Goal: Find contact information: Find contact information

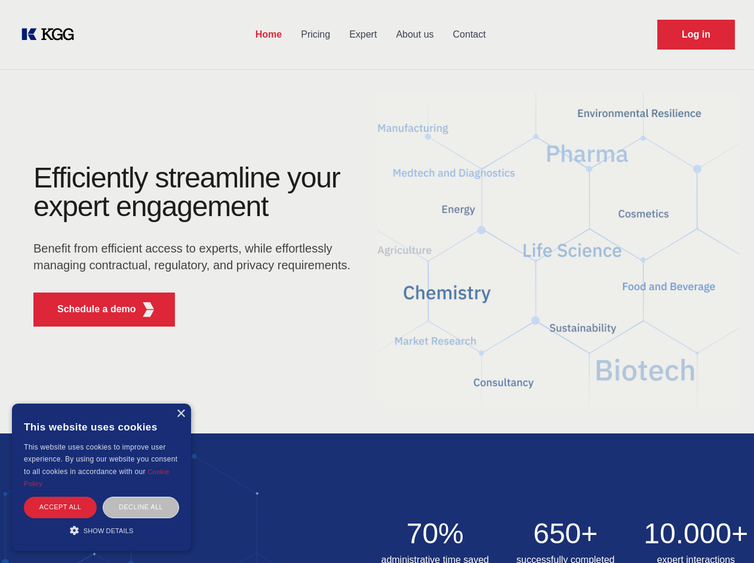
click at [377, 281] on div "Efficiently streamline your expert engagement Benefit from efficient access to …" at bounding box center [195, 250] width 363 height 172
click at [90, 309] on p "Schedule a demo" at bounding box center [96, 309] width 79 height 14
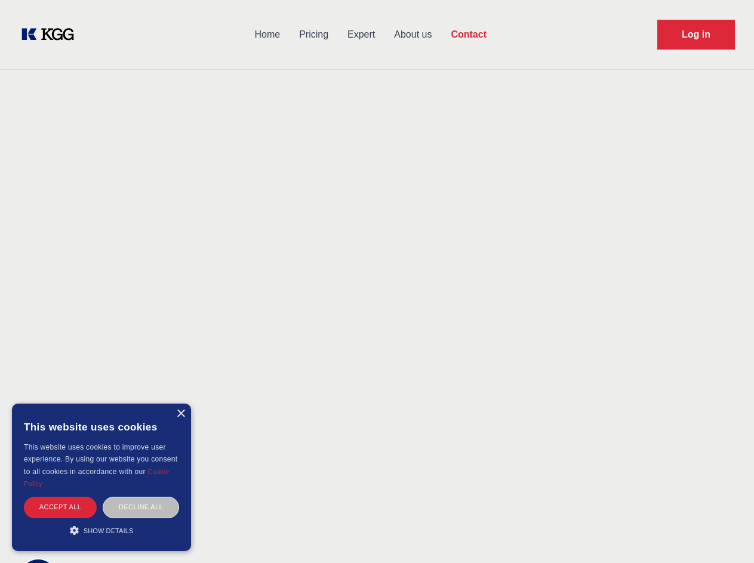
click at [180, 414] on div "× This website uses cookies This website uses cookies to improve user experienc…" at bounding box center [101, 476] width 179 height 147
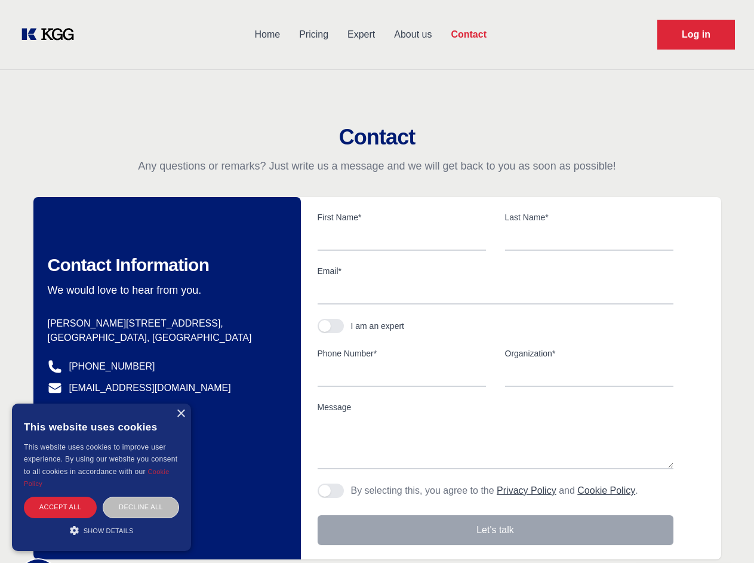
click at [60, 507] on div "Accept all" at bounding box center [60, 507] width 73 height 21
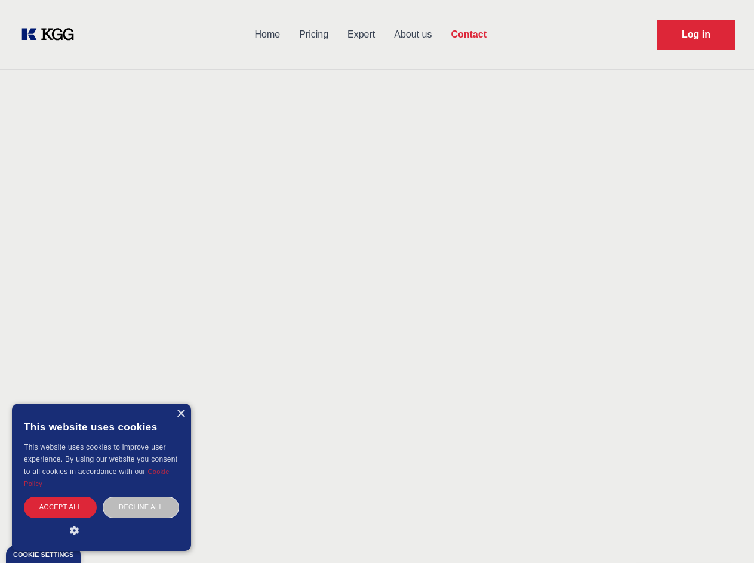
click at [141, 507] on div "Decline all" at bounding box center [141, 507] width 76 height 21
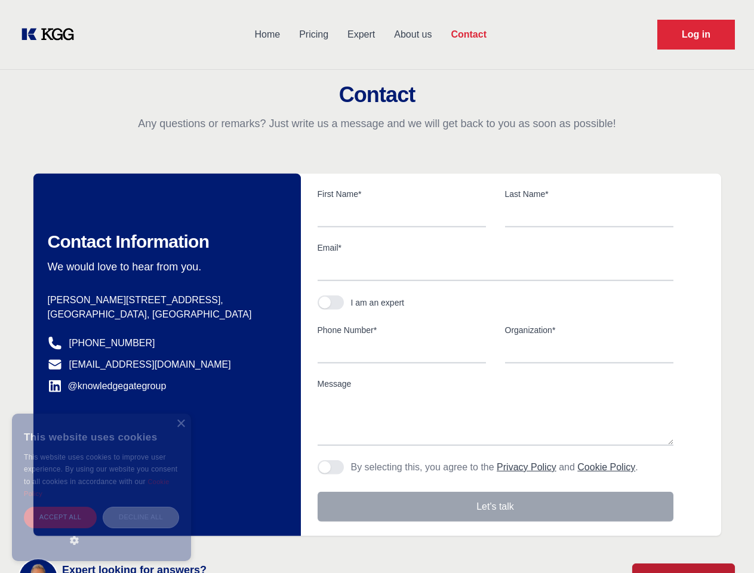
click at [101, 530] on main "Contact Any questions or remarks? Just write us a message and we will get back …" at bounding box center [377, 310] width 754 height 621
